Goal: Check status: Check status

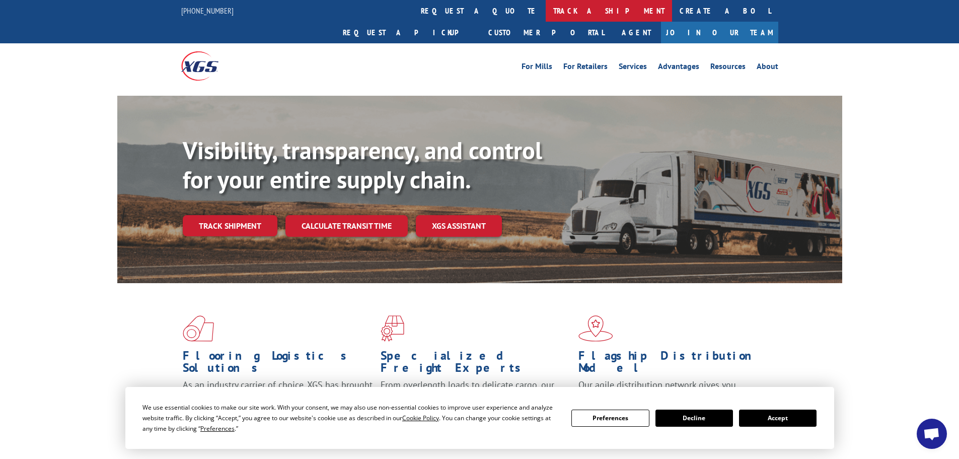
click at [546, 13] on link "track a shipment" at bounding box center [609, 11] width 126 height 22
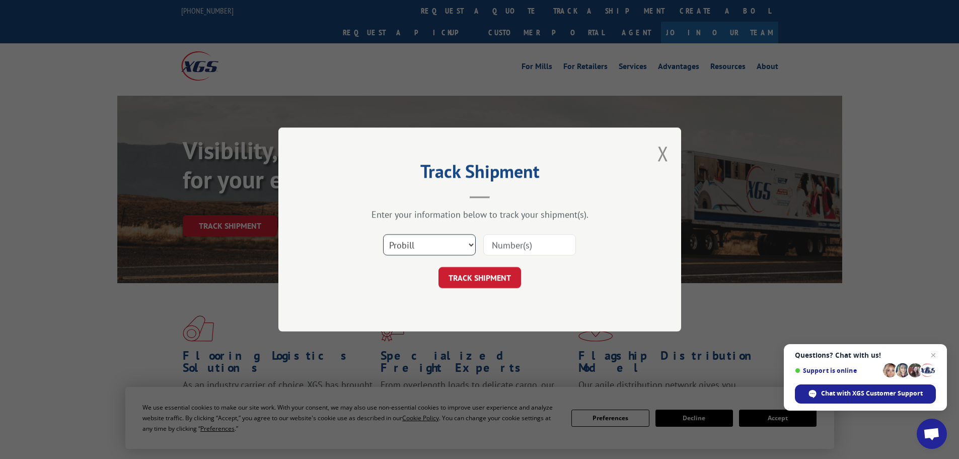
click at [427, 244] on select "Select category... Probill BOL PO" at bounding box center [429, 244] width 93 height 21
select select "bol"
click at [383, 234] on select "Select category... Probill BOL PO" at bounding box center [429, 244] width 93 height 21
click at [559, 249] on input at bounding box center [529, 244] width 93 height 21
paste input "479918"
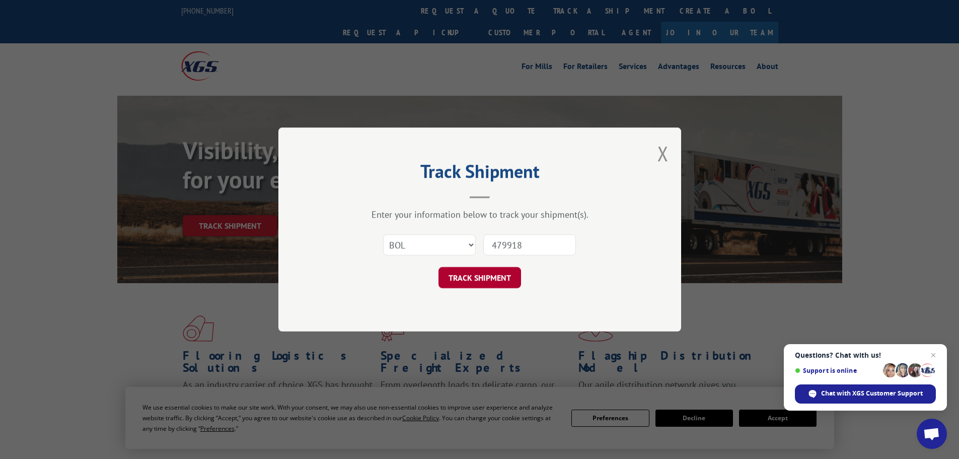
type input "479918"
click at [498, 277] on button "TRACK SHIPMENT" at bounding box center [480, 277] width 83 height 21
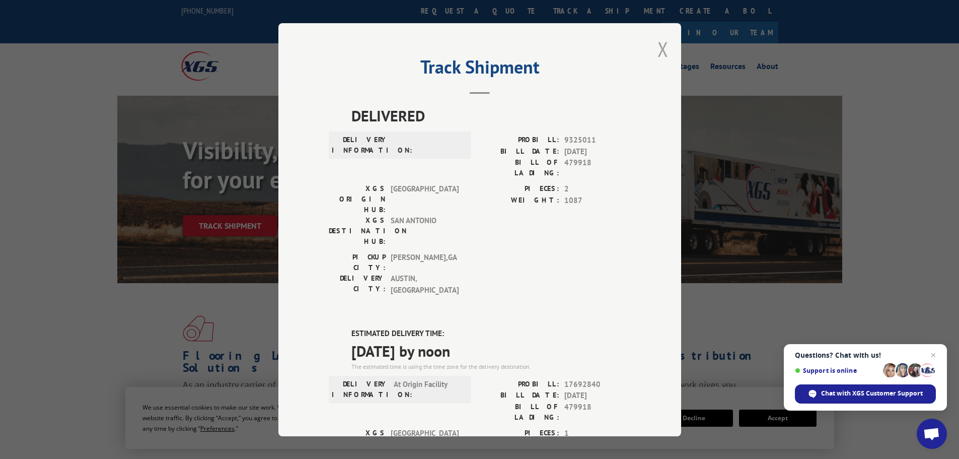
click at [658, 48] on button "Close modal" at bounding box center [663, 49] width 11 height 27
